Goal: Task Accomplishment & Management: Use online tool/utility

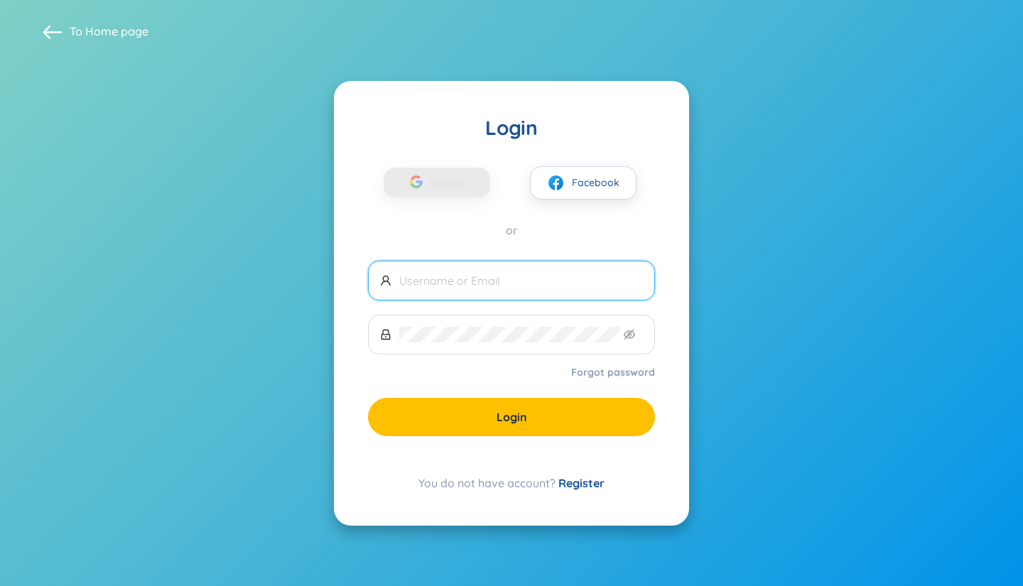
click at [526, 298] on span at bounding box center [511, 281] width 287 height 40
click at [511, 286] on input "text" at bounding box center [521, 281] width 244 height 16
click at [449, 177] on span "Google" at bounding box center [450, 183] width 41 height 30
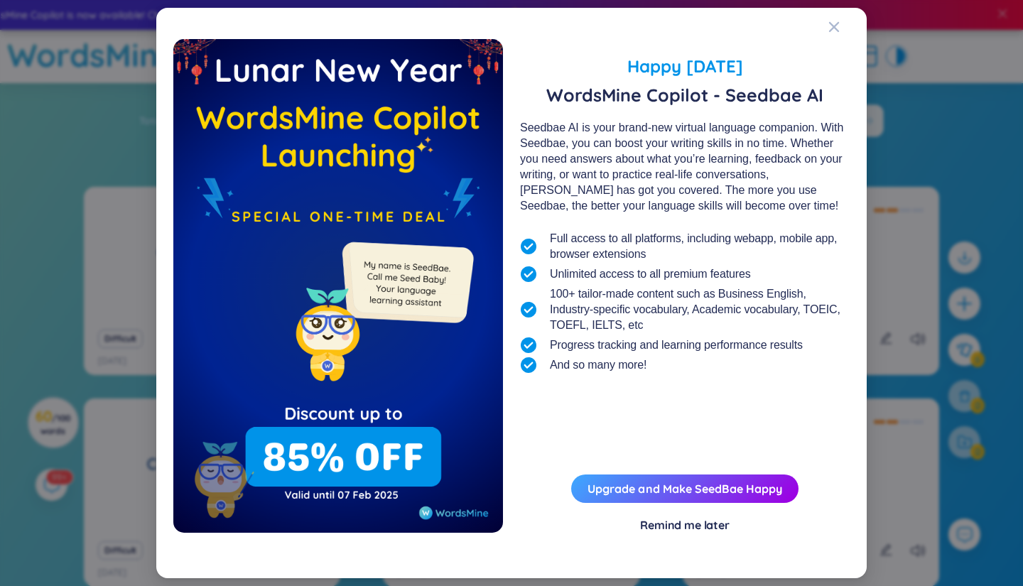
click at [662, 529] on div "Remind me later" at bounding box center [685, 525] width 90 height 16
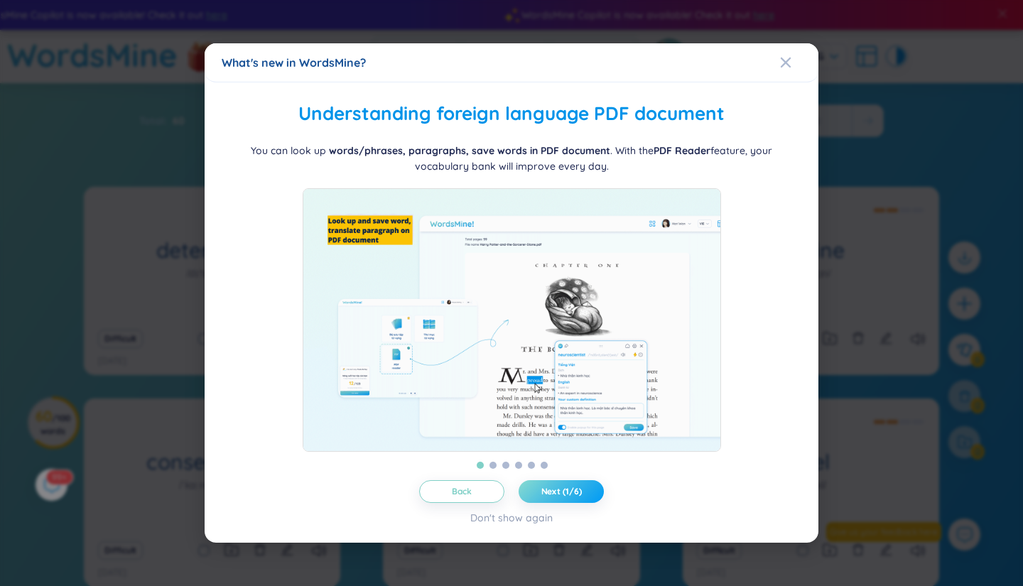
click at [534, 499] on button "Next (1/6)" at bounding box center [561, 491] width 85 height 23
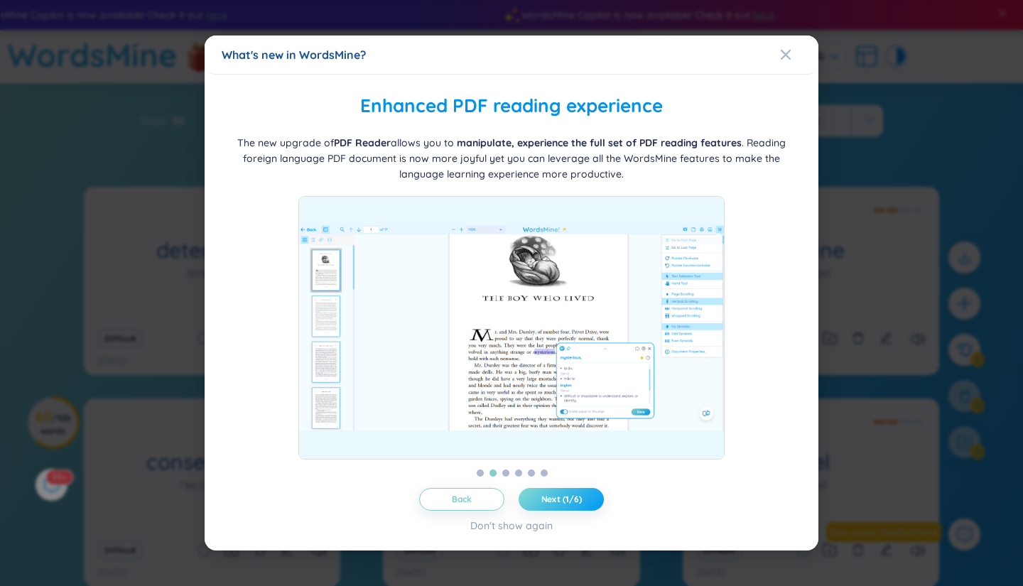
click at [535, 499] on button "Next (1/6)" at bounding box center [561, 499] width 85 height 23
click at [536, 499] on button "Next (1/6)" at bounding box center [561, 499] width 85 height 23
click at [538, 497] on button "Next (1/6)" at bounding box center [561, 499] width 85 height 23
click at [538, 497] on button "Next (2/6)" at bounding box center [561, 499] width 85 height 23
click at [541, 497] on span "Next (2/6)" at bounding box center [562, 499] width 42 height 11
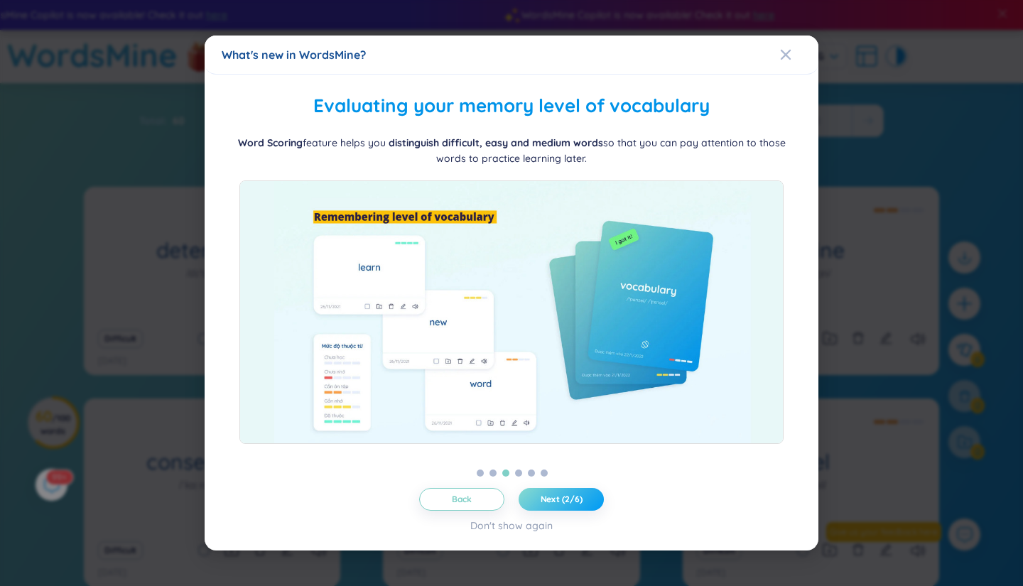
click at [544, 495] on span "Next (2/6)" at bounding box center [562, 499] width 42 height 11
click at [544, 494] on span "Next (2/6)" at bounding box center [562, 499] width 42 height 11
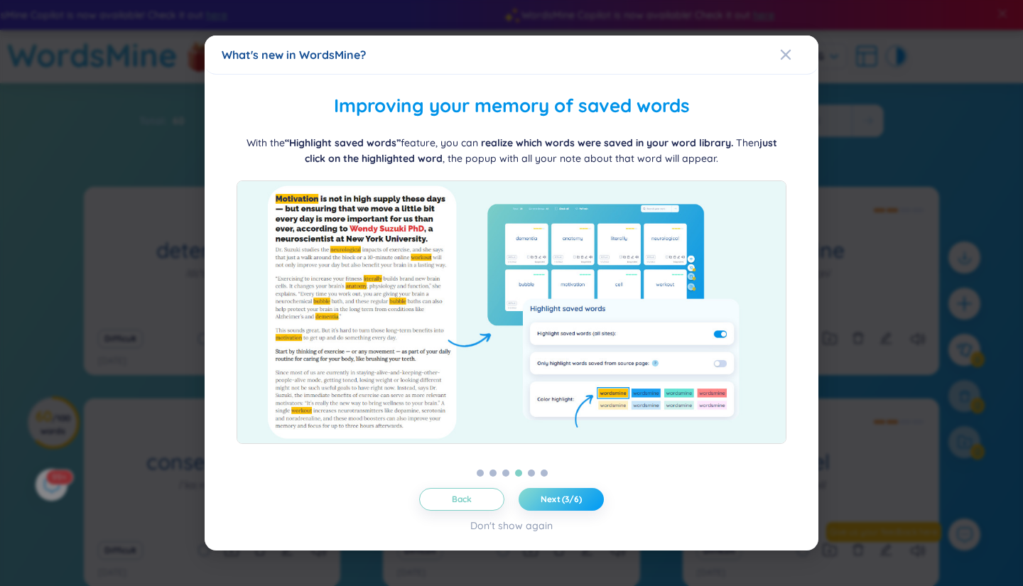
click at [544, 494] on span "Next (3/6)" at bounding box center [561, 499] width 41 height 11
click at [546, 494] on span "Next (3/6)" at bounding box center [561, 499] width 41 height 11
click at [546, 494] on span "Next (4/6)" at bounding box center [562, 499] width 42 height 11
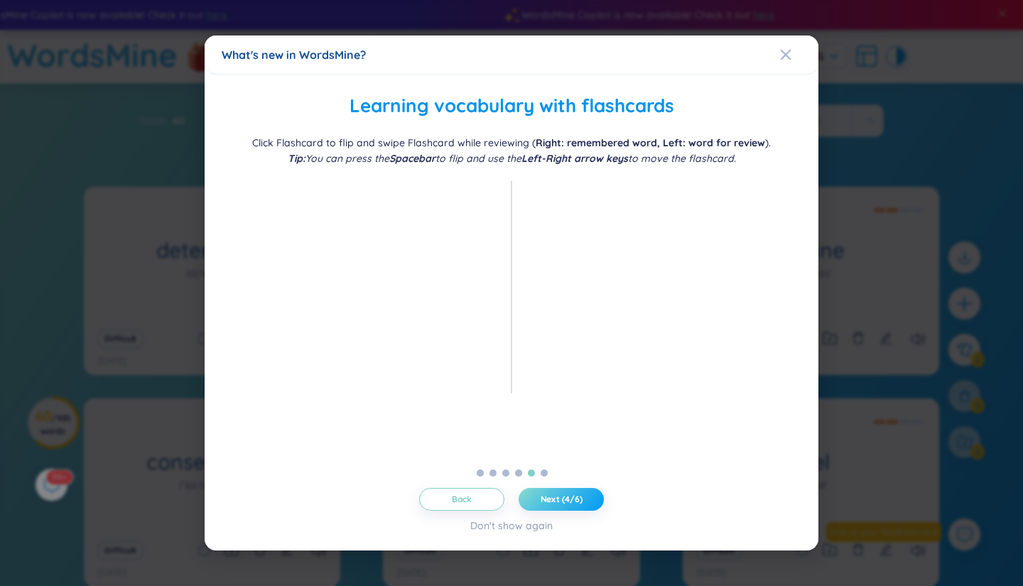
click at [546, 494] on span "Next (4/6)" at bounding box center [562, 499] width 42 height 11
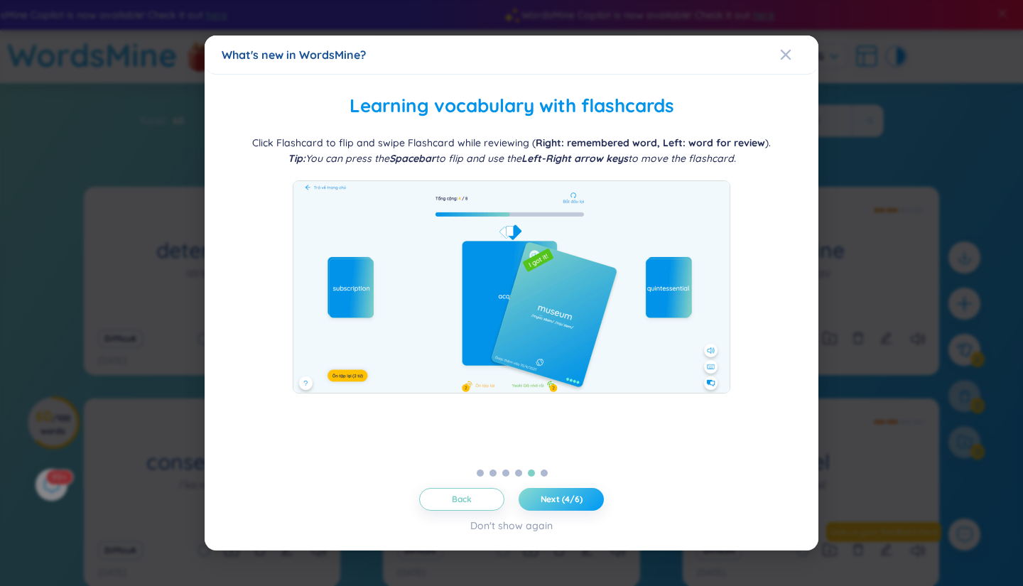
click at [546, 494] on span "Next (4/6)" at bounding box center [562, 499] width 42 height 11
click at [547, 495] on span "Next (4/6)" at bounding box center [562, 499] width 42 height 11
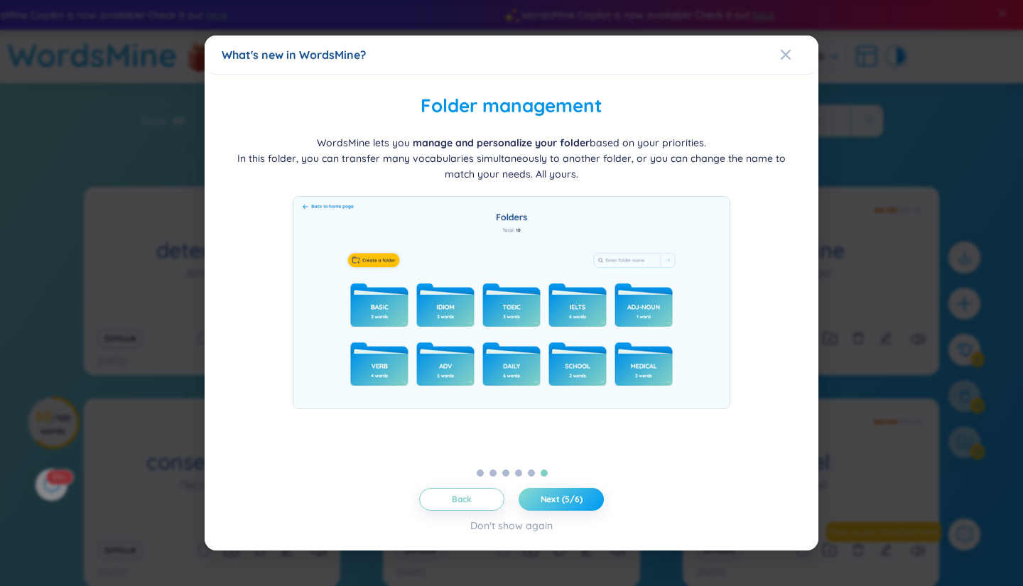
click at [547, 495] on span "Next (5/6)" at bounding box center [562, 499] width 42 height 11
click at [547, 495] on span "Let's get started!" at bounding box center [561, 499] width 70 height 11
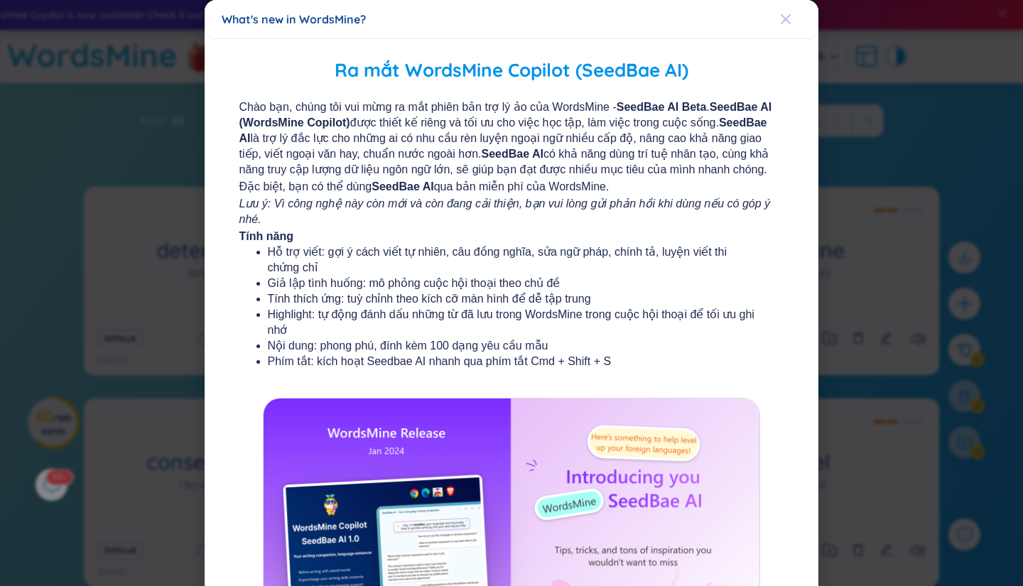
click at [780, 22] on icon "Close" at bounding box center [785, 18] width 11 height 11
